Goal: Transaction & Acquisition: Download file/media

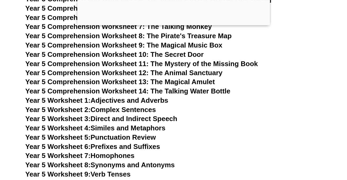
scroll to position [2474, 0]
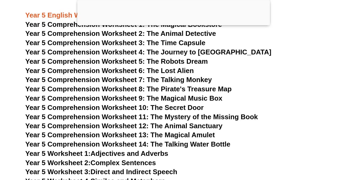
drag, startPoint x: 182, startPoint y: 108, endPoint x: 182, endPoint y: 105, distance: 3.0
click at [182, 108] on span "Year 5 Comprehension Worksheet 10: The Secret Door" at bounding box center [114, 107] width 179 height 8
drag, startPoint x: 166, startPoint y: 69, endPoint x: 163, endPoint y: 71, distance: 3.2
click at [166, 69] on span "Year 5 Comprehension Worksheet 6: The Lost Alien" at bounding box center [109, 71] width 169 height 8
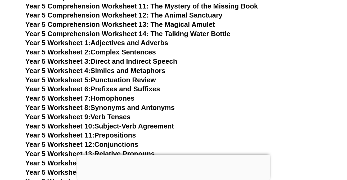
scroll to position [2519, 0]
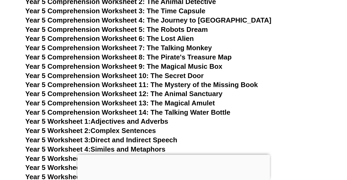
click at [158, 38] on span "Year 5 Comprehension Worksheet 6: The Lost Alien" at bounding box center [109, 38] width 169 height 8
